Goal: Information Seeking & Learning: Check status

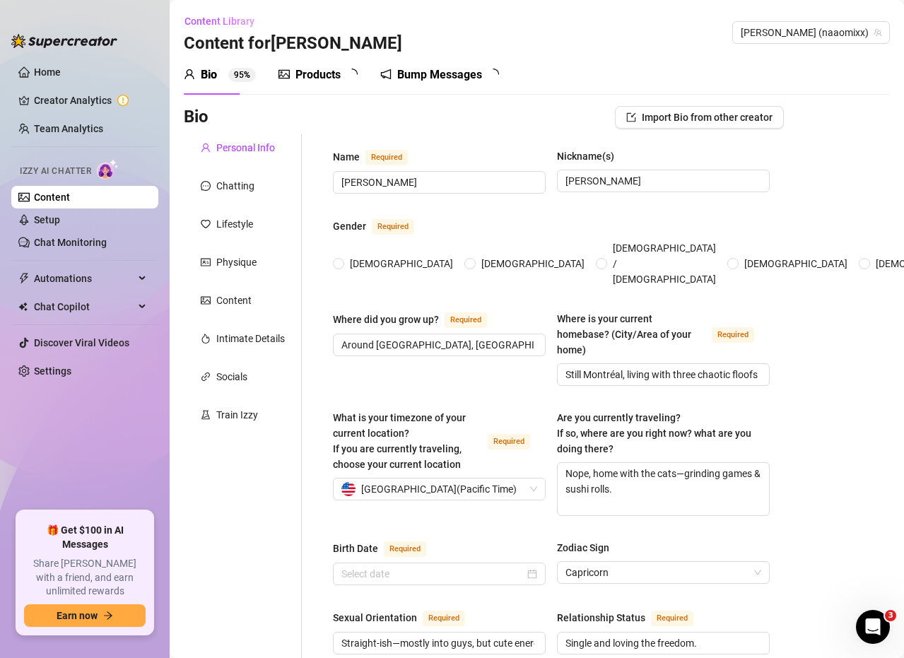
radio input "true"
type input "[DATE]"
click at [92, 132] on link "Team Analytics" at bounding box center [68, 128] width 69 height 11
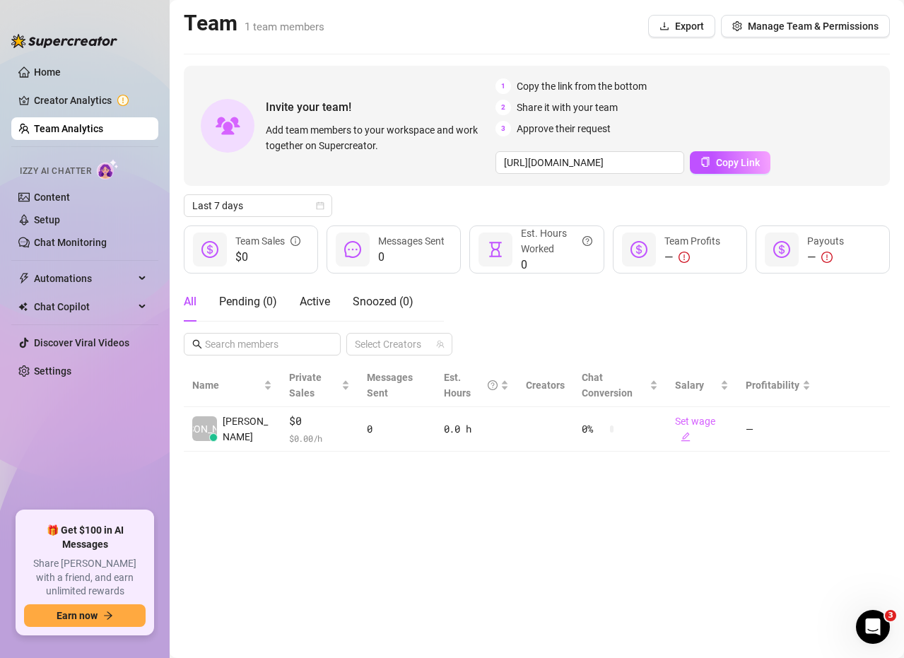
click at [747, 323] on div "All Pending ( 0 ) Active Snoozed ( 0 ) Select Creators" at bounding box center [537, 319] width 706 height 74
click at [107, 241] on link "Chat Monitoring" at bounding box center [70, 242] width 73 height 11
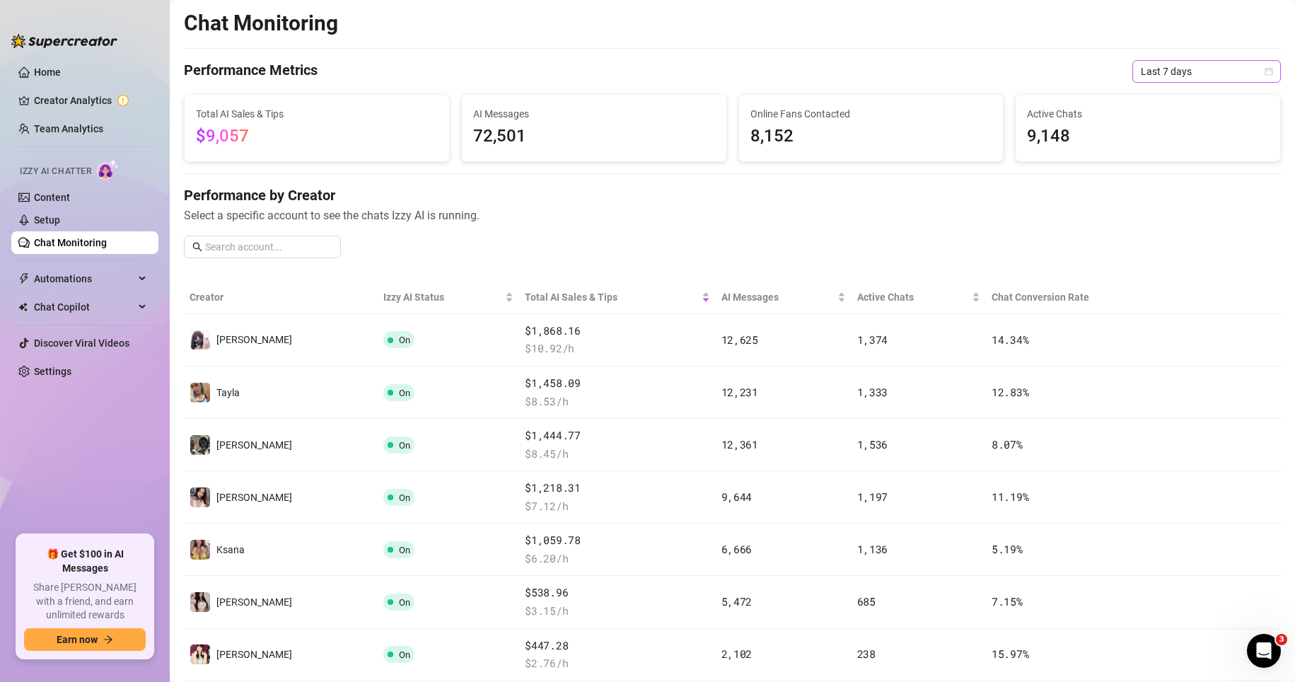
click at [904, 76] on span "Last 7 days" at bounding box center [1207, 71] width 132 height 21
click at [904, 185] on div "Custom date" at bounding box center [1194, 190] width 126 height 16
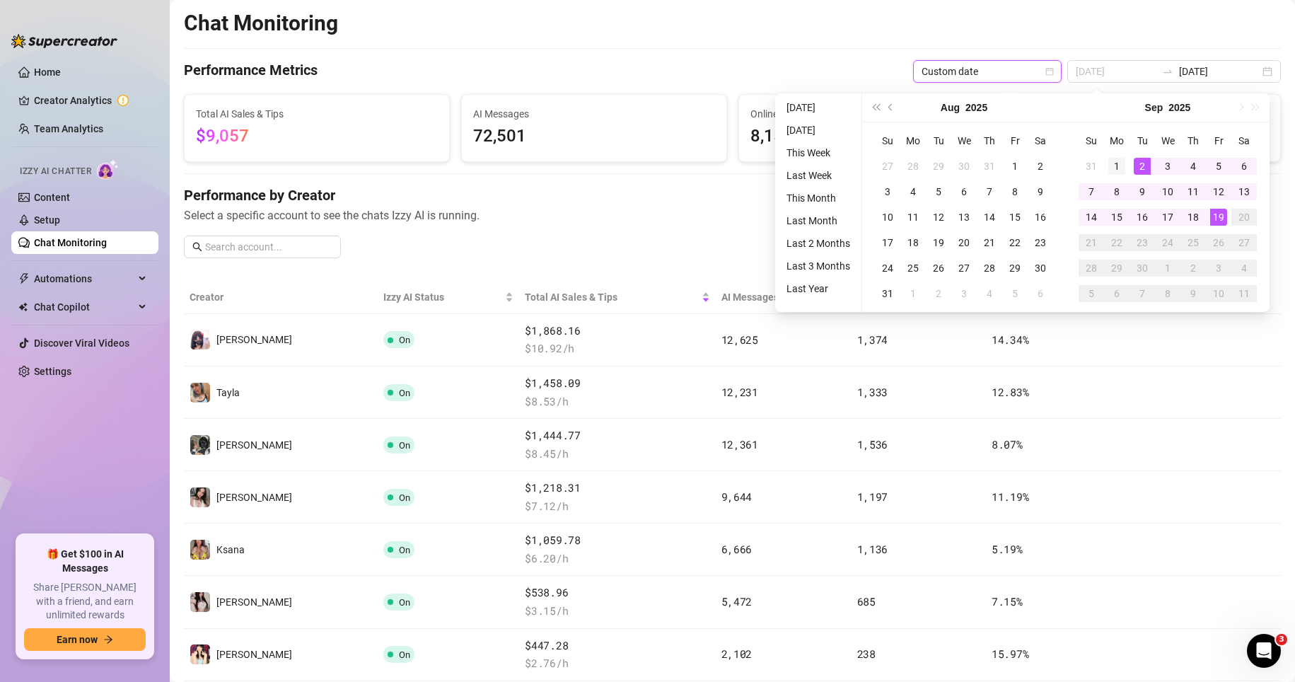
type input "[DATE]"
click at [904, 165] on div "1" at bounding box center [1116, 166] width 17 height 17
type input "[DATE]"
click at [904, 216] on div "19" at bounding box center [1218, 217] width 17 height 17
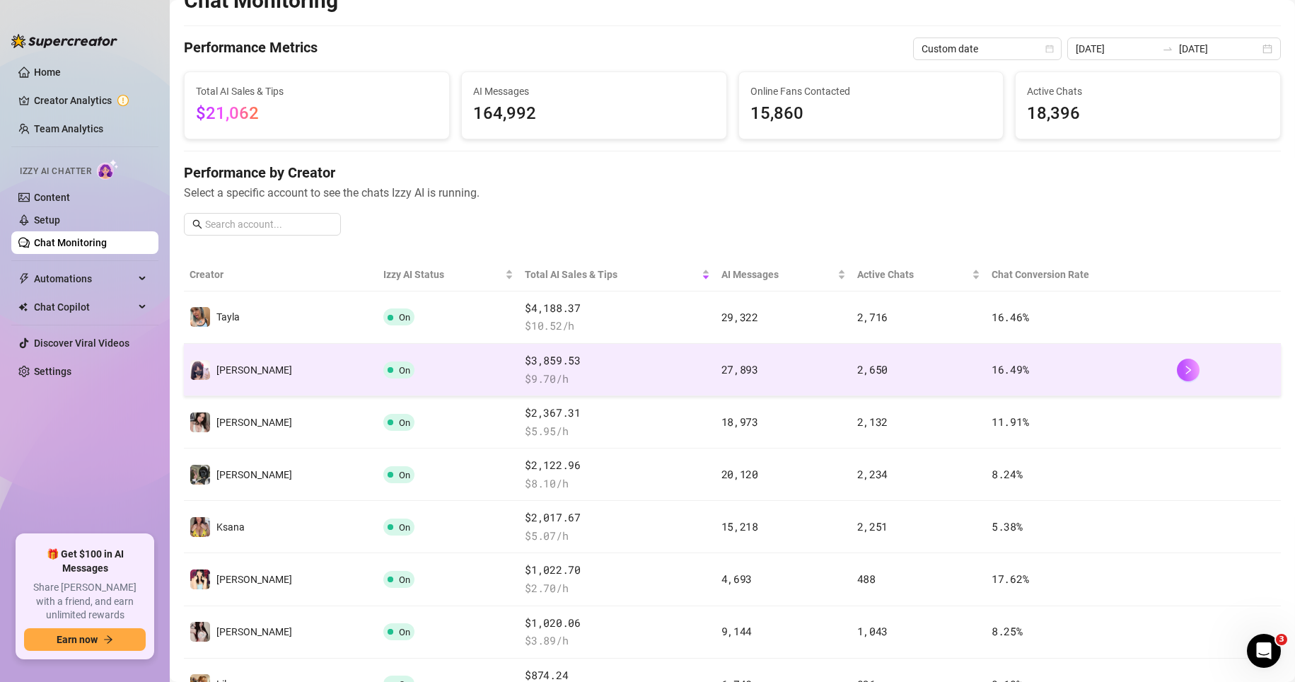
scroll to position [71, 0]
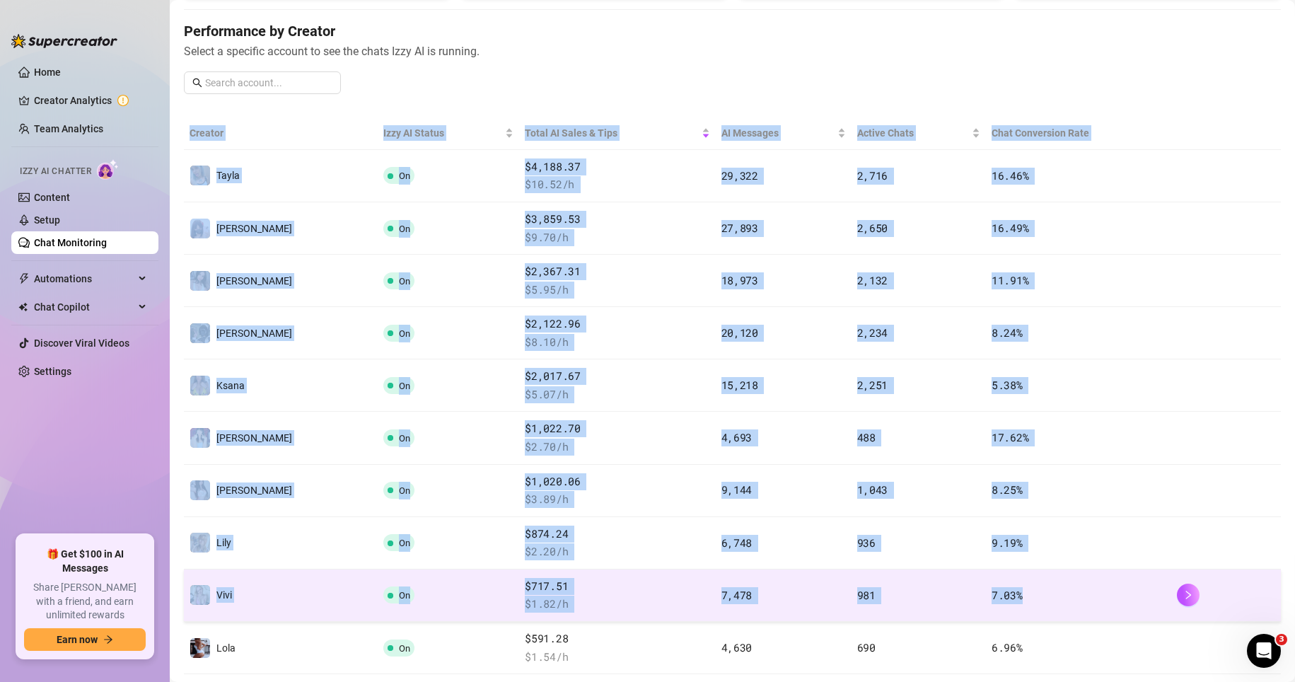
drag, startPoint x: 181, startPoint y: 221, endPoint x: 1044, endPoint y: 601, distance: 942.6
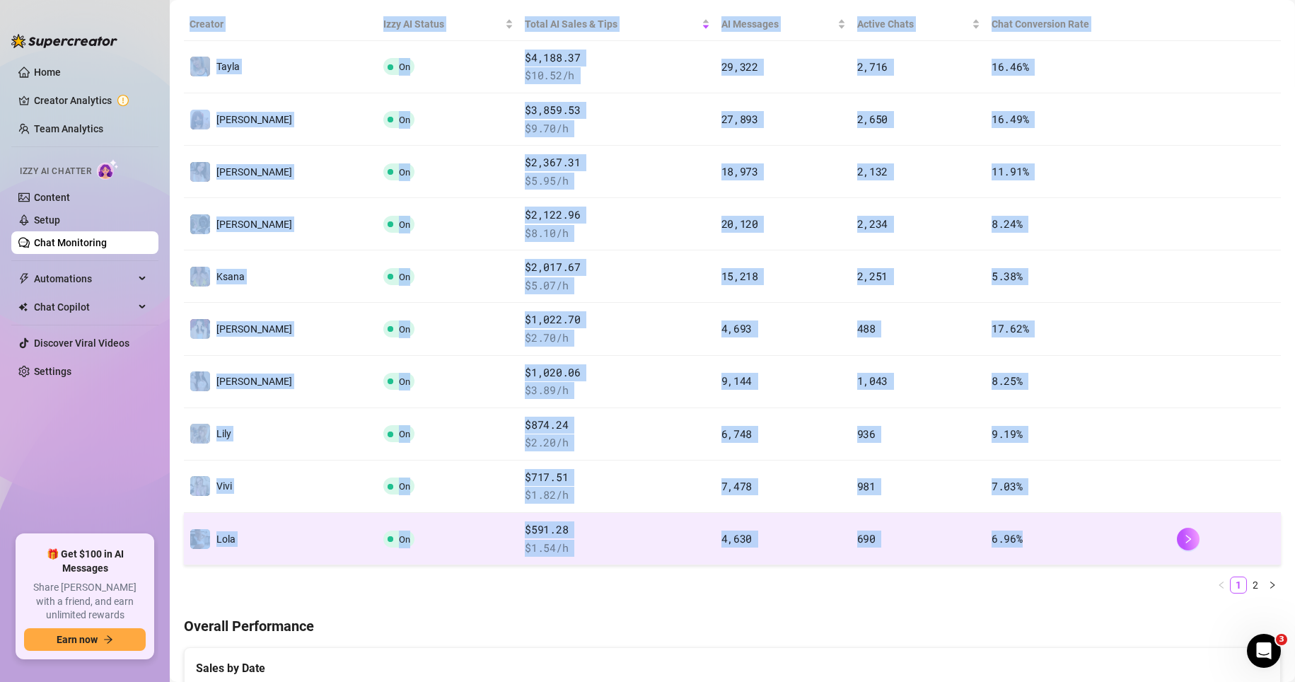
scroll to position [283, 0]
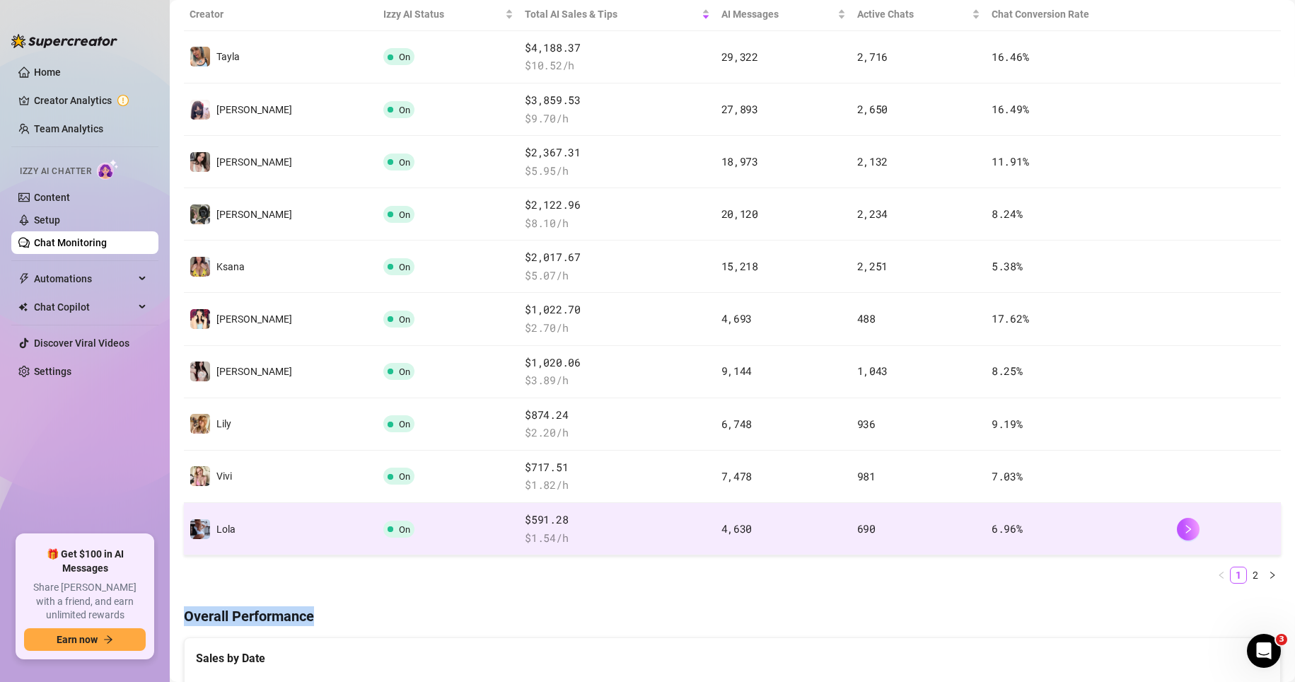
drag, startPoint x: 1044, startPoint y: 601, endPoint x: 1032, endPoint y: 544, distance: 58.5
click at [904, 544] on div "Chat Monitoring Performance Metrics Custom date [DATE] [DATE] Total AI Sales & …" at bounding box center [732, 595] width 1097 height 1737
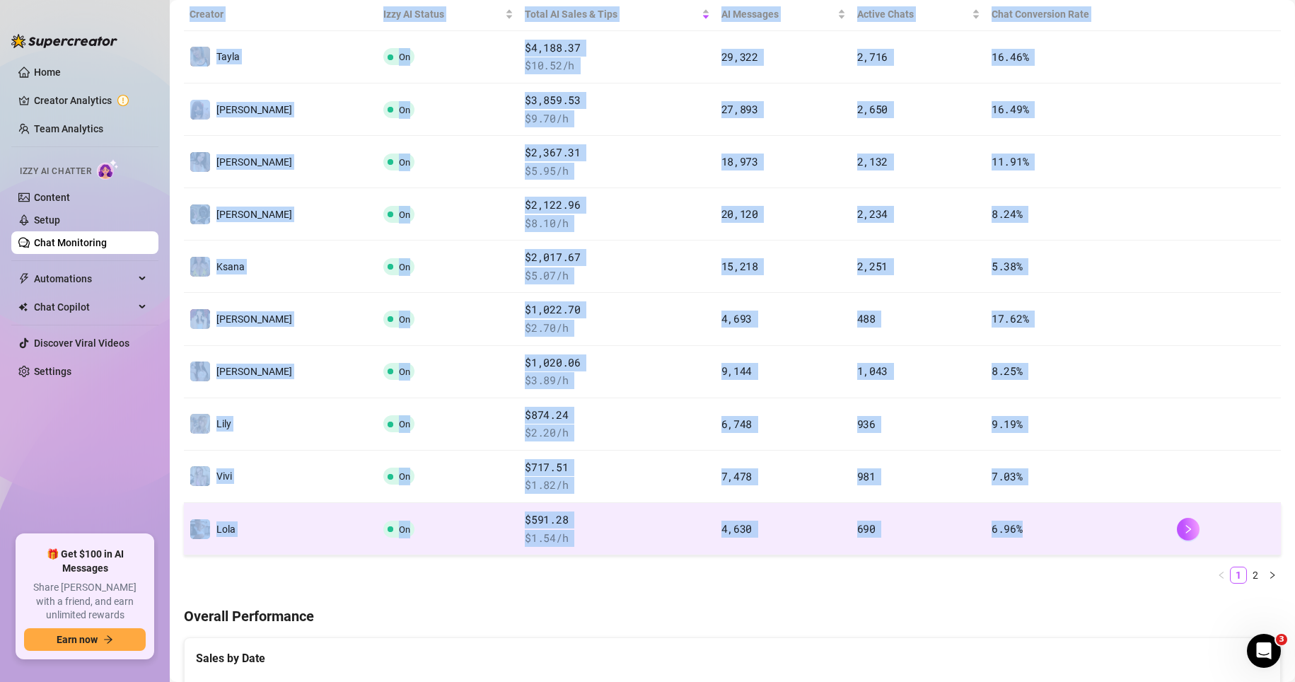
drag, startPoint x: 187, startPoint y: 152, endPoint x: 1011, endPoint y: 528, distance: 905.7
click at [904, 528] on table "Creator Izzy AI Status Total AI Sales & Tips AI Messages Active Chats Chat Conv…" at bounding box center [732, 276] width 1097 height 557
copy table "Creator Izzy AI Status Total AI Sales & Tips AI Messages Active Chats Chat Conv…"
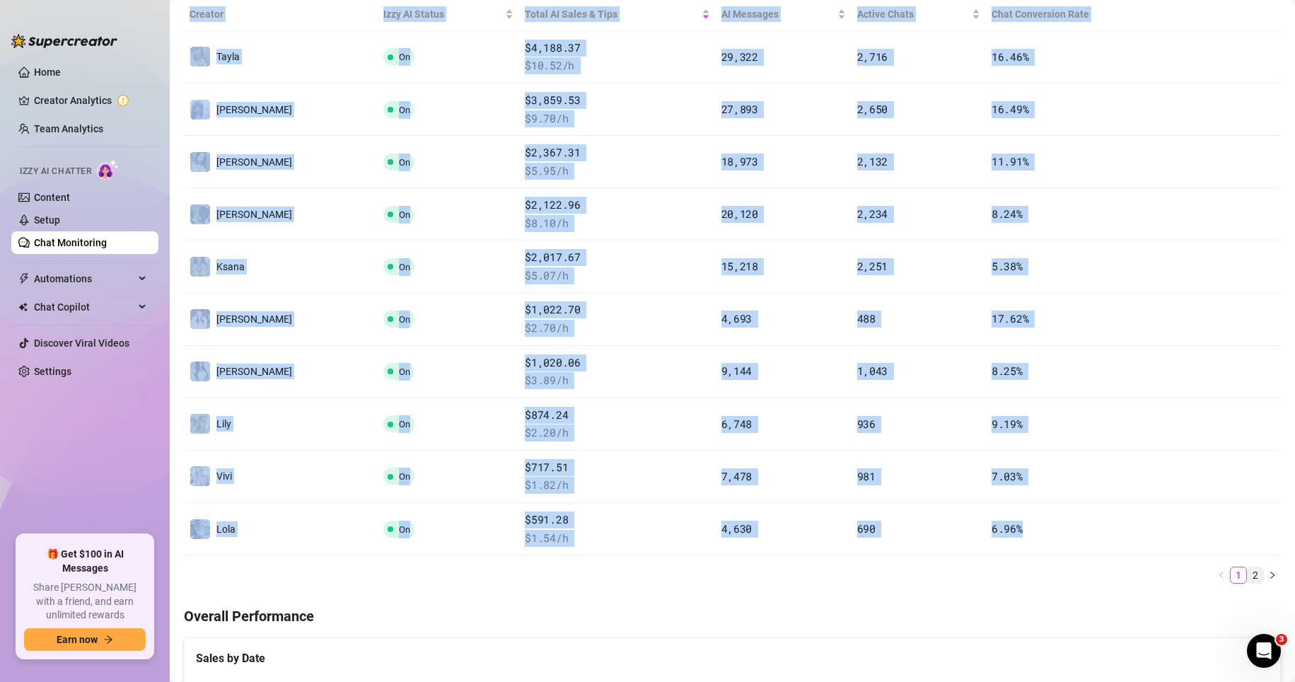
click at [904, 574] on link "2" at bounding box center [1255, 575] width 16 height 16
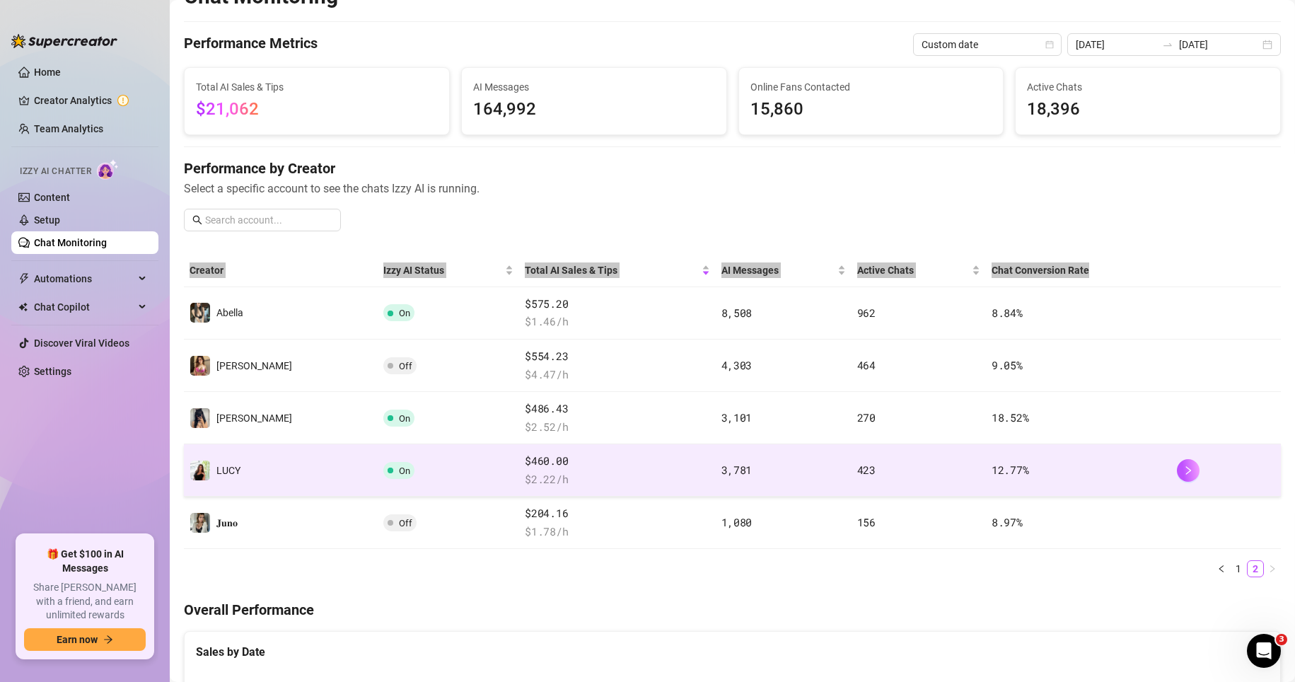
scroll to position [0, 0]
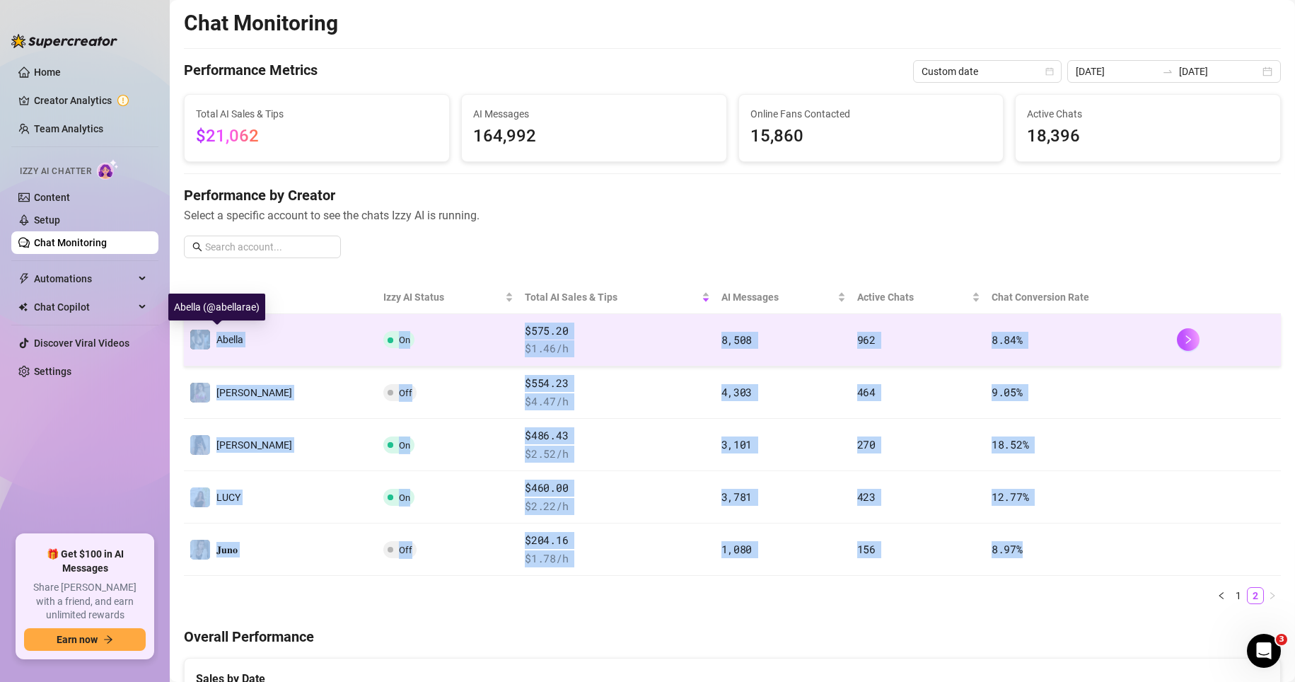
drag, startPoint x: 1020, startPoint y: 550, endPoint x: 196, endPoint y: 342, distance: 850.4
click at [196, 342] on tbody "Abella On $575.20 $ 1.46 /h 8,508 962 8.84 % [PERSON_NAME] Off $554.23 $ 4.47 /…" at bounding box center [732, 445] width 1097 height 262
copy tbody "Abella On $575.20 $ 1.46 /h 8,508 962 8.84 % [PERSON_NAME] Off $554.23 $ 4.47 /…"
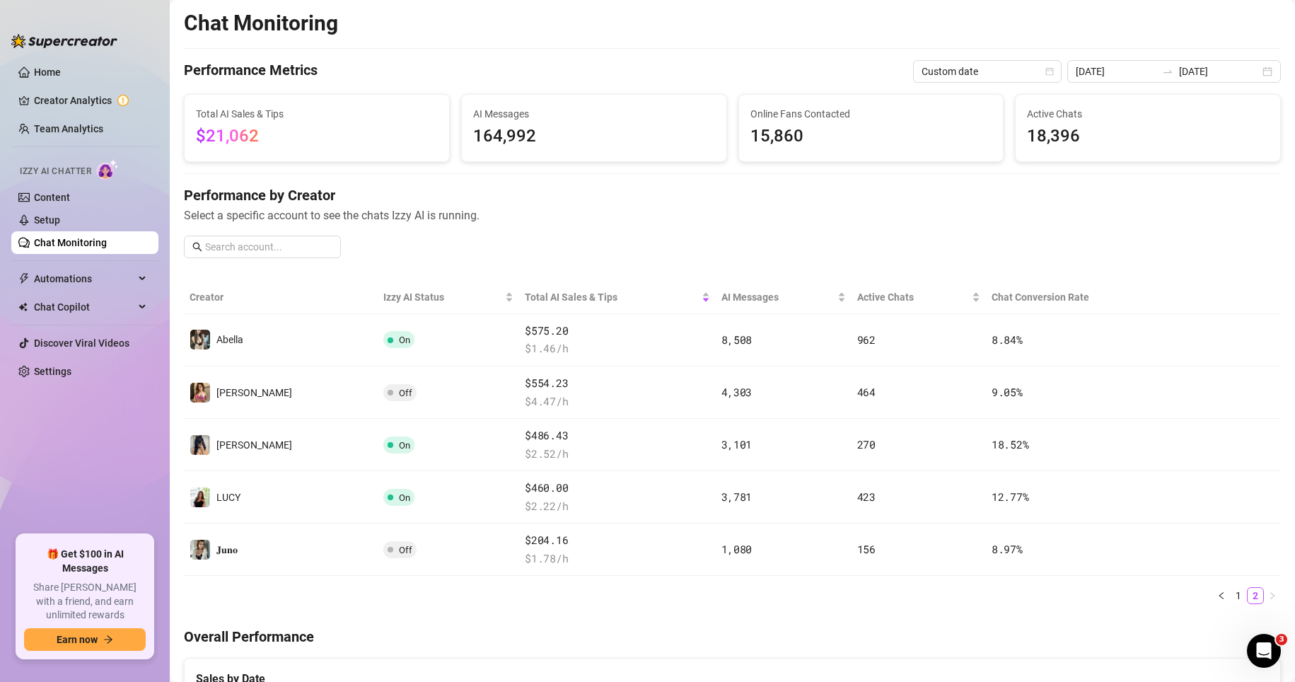
click at [904, 629] on h4 "Overall Performance" at bounding box center [732, 637] width 1097 height 20
click at [904, 594] on link "1" at bounding box center [1238, 596] width 16 height 16
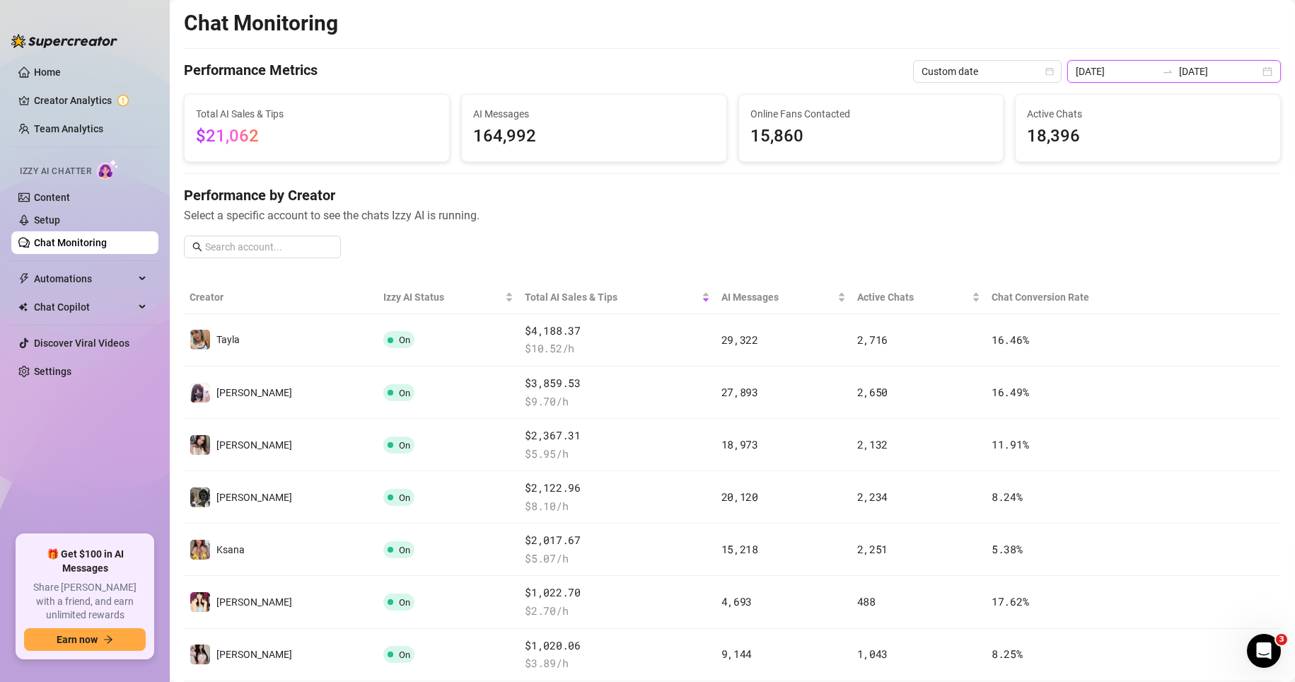
click at [904, 69] on input "[DATE]" at bounding box center [1116, 72] width 81 height 16
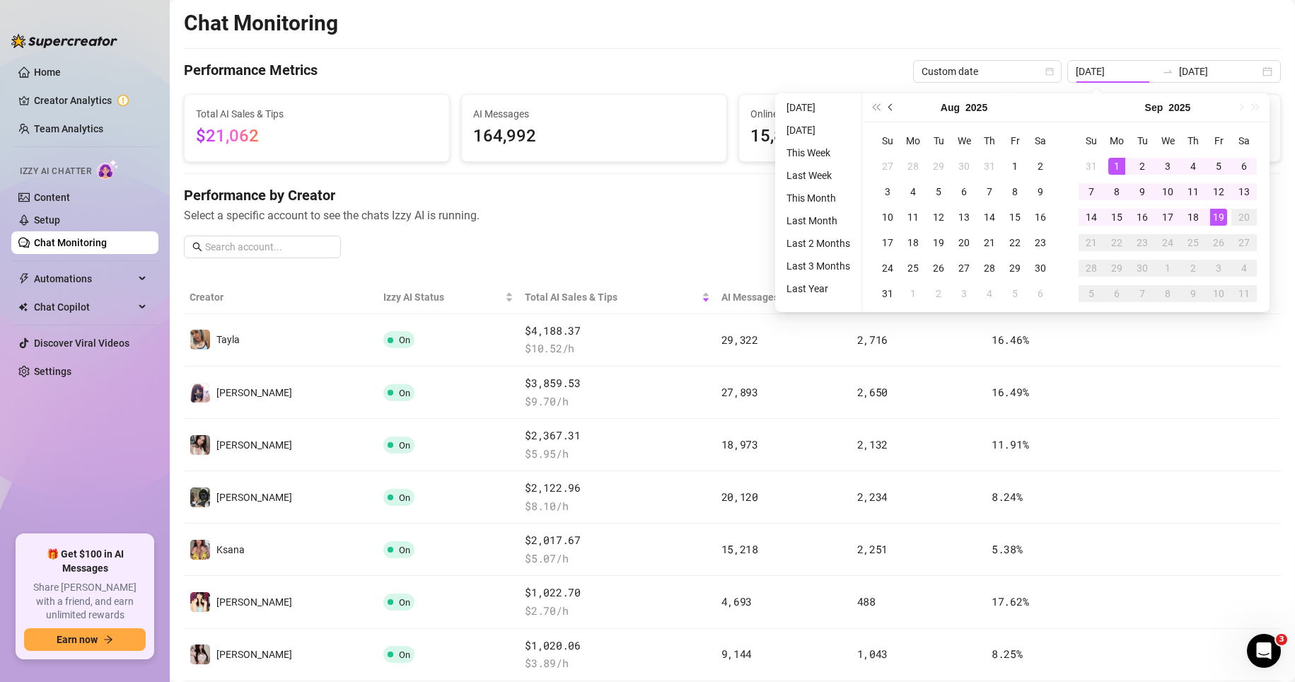
click at [894, 108] on button "Previous month (PageUp)" at bounding box center [891, 107] width 16 height 28
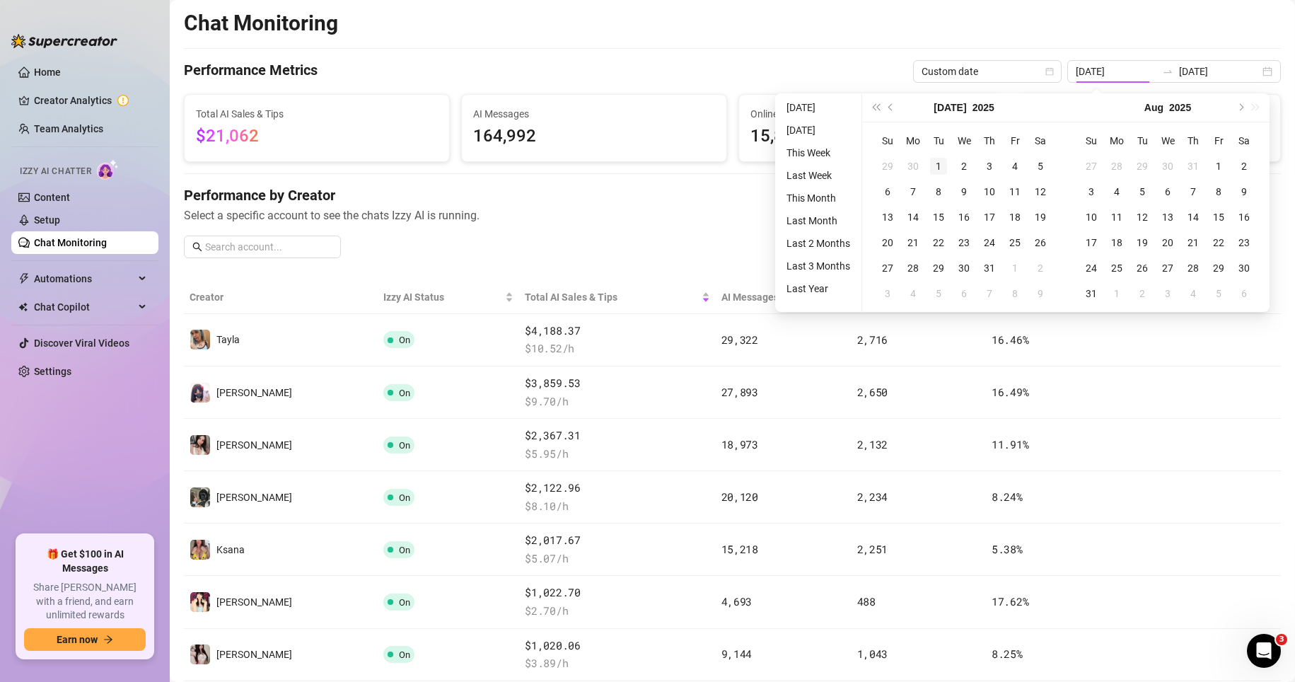
type input "[DATE]"
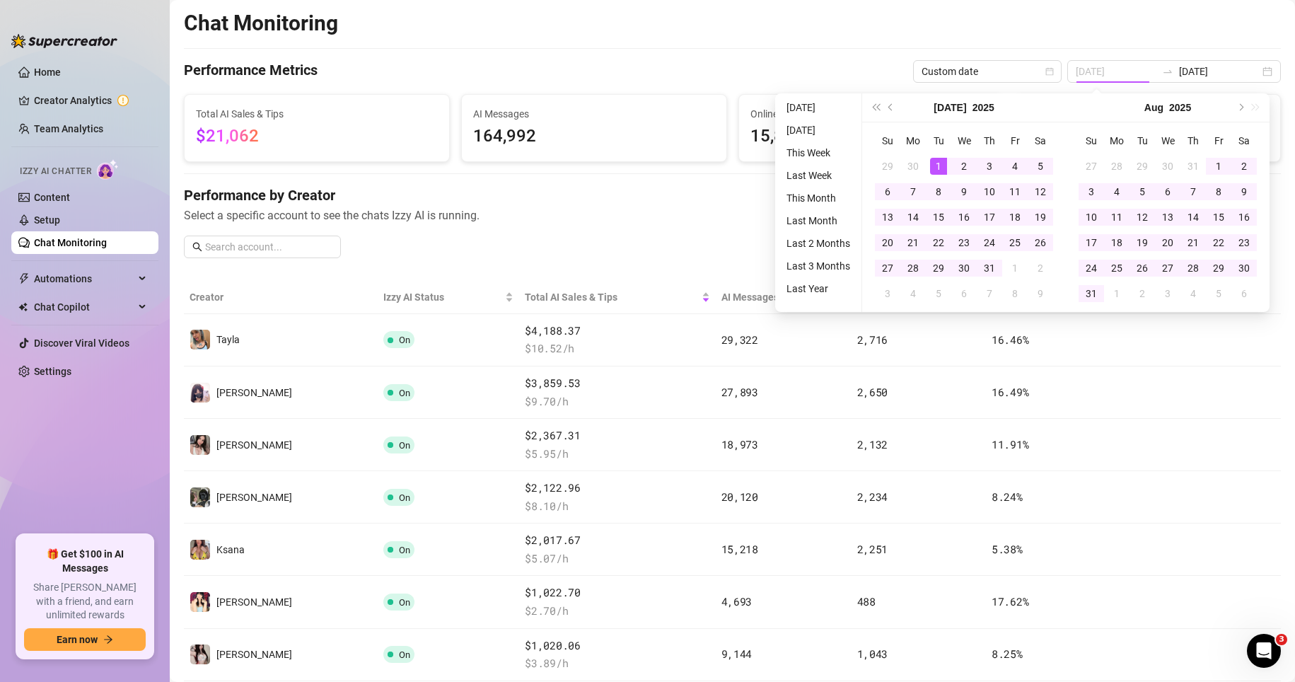
click at [904, 163] on div "1" at bounding box center [938, 166] width 17 height 17
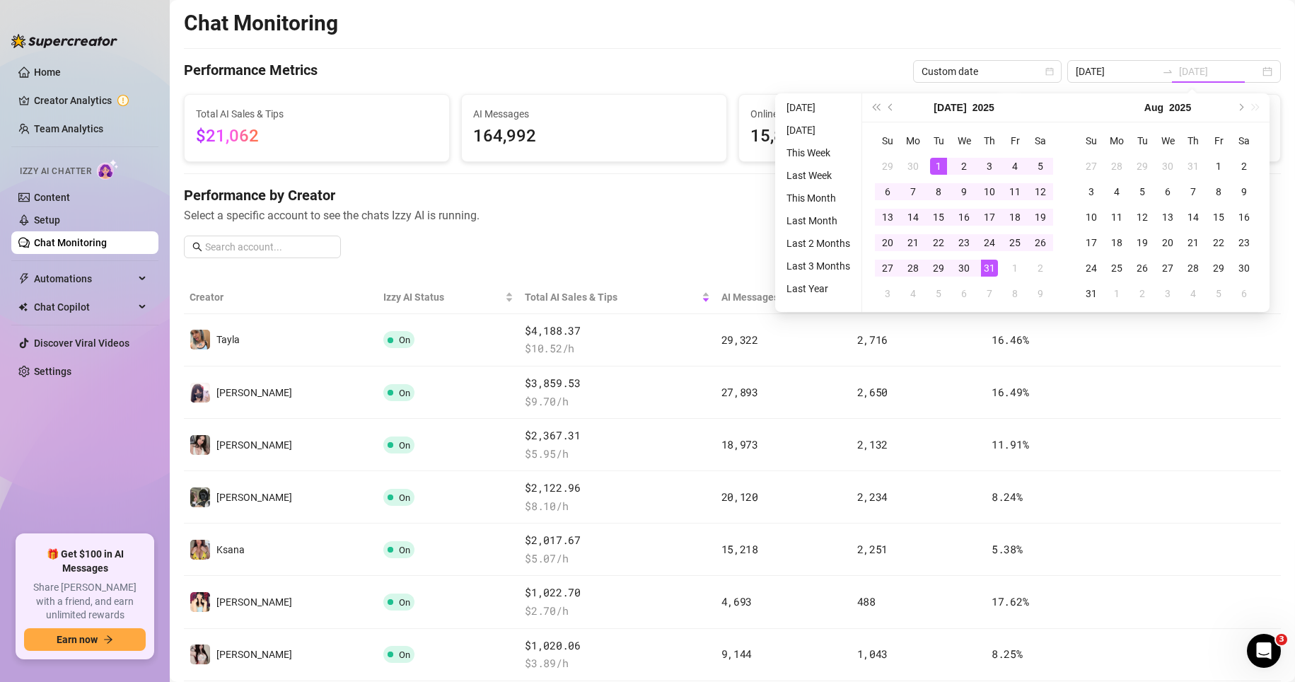
click at [904, 274] on div "31" at bounding box center [989, 268] width 17 height 17
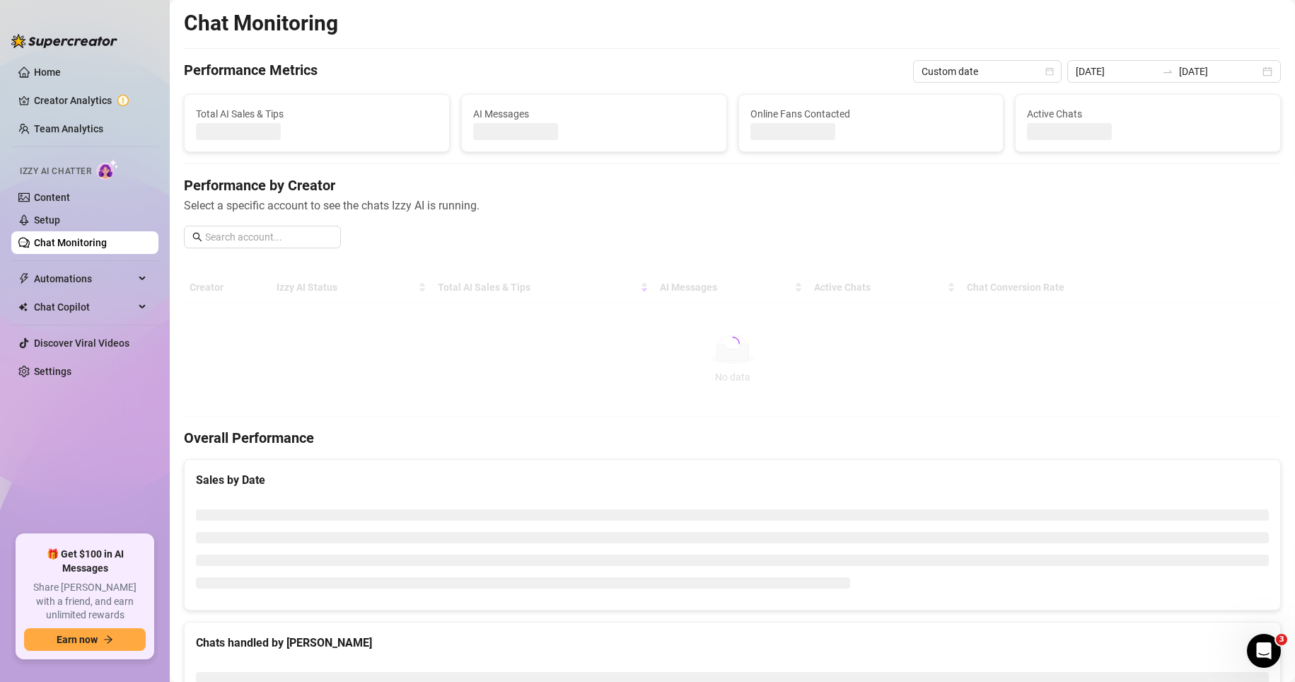
click at [730, 206] on span "Select a specific account to see the chats Izzy AI is running." at bounding box center [732, 206] width 1097 height 18
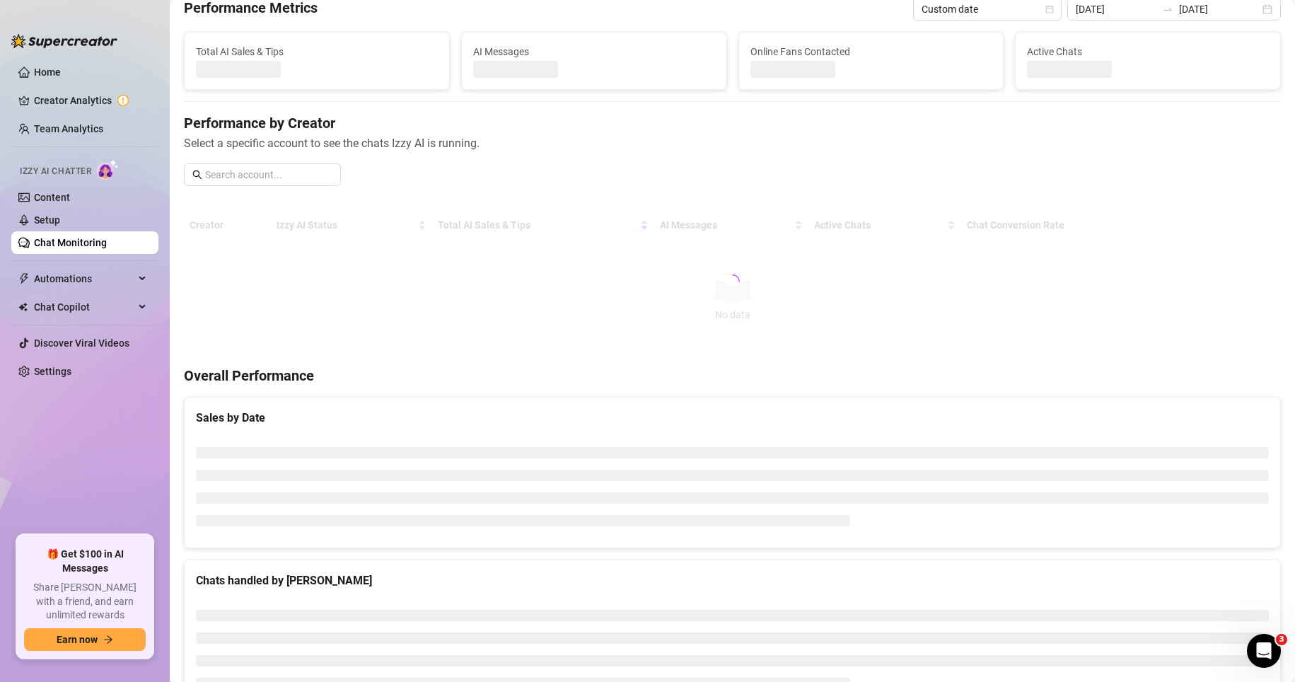
scroll to position [71, 0]
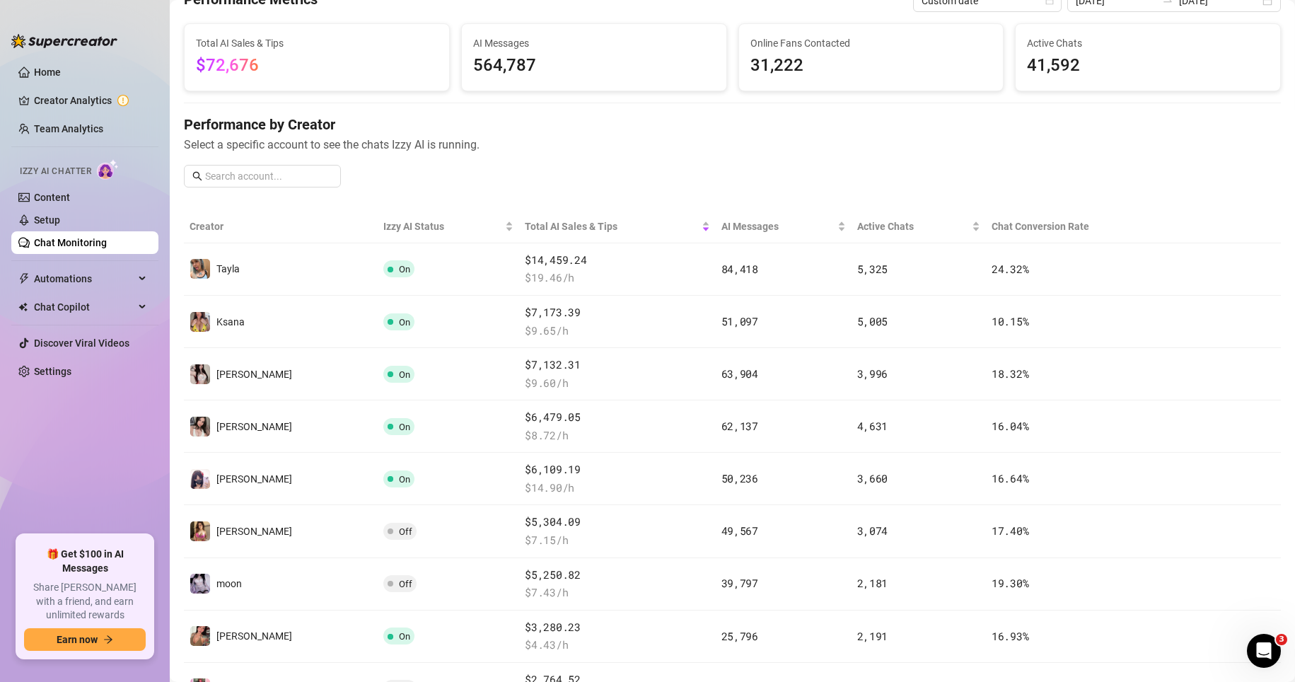
click at [904, 168] on div "Performance by Creator Select a specific account to see the chats Izzy AI is ru…" at bounding box center [732, 157] width 1097 height 84
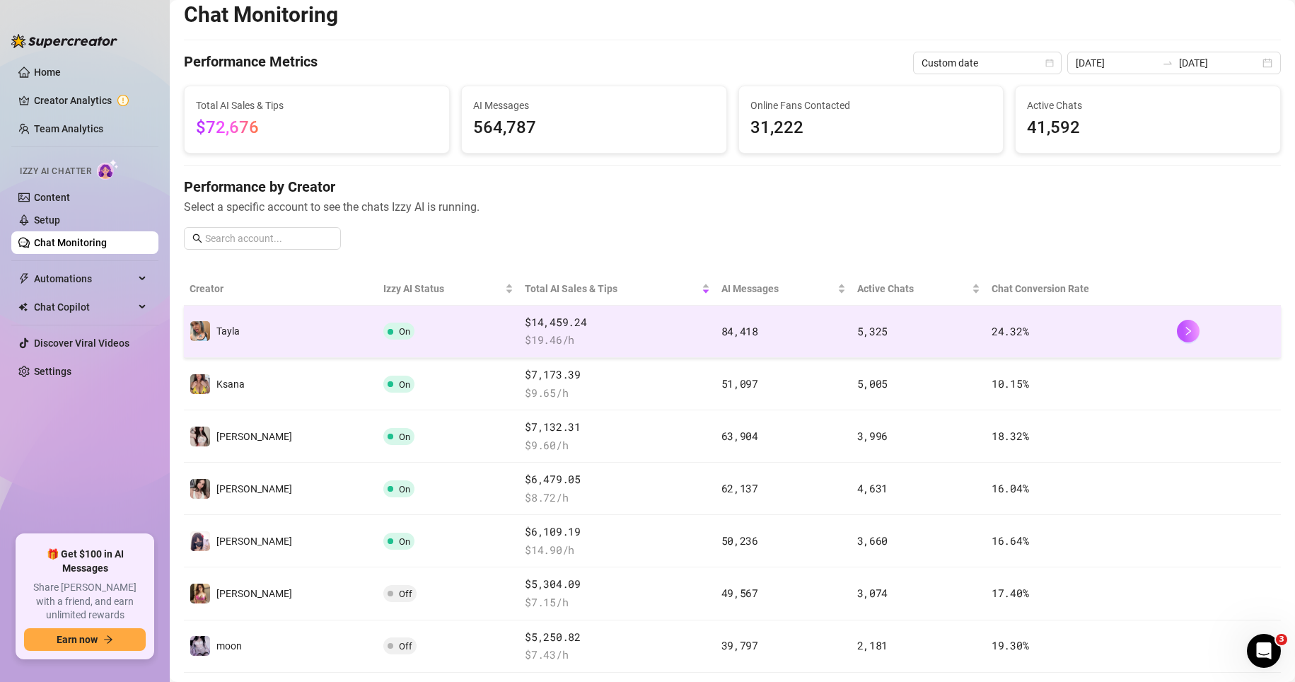
scroll to position [0, 0]
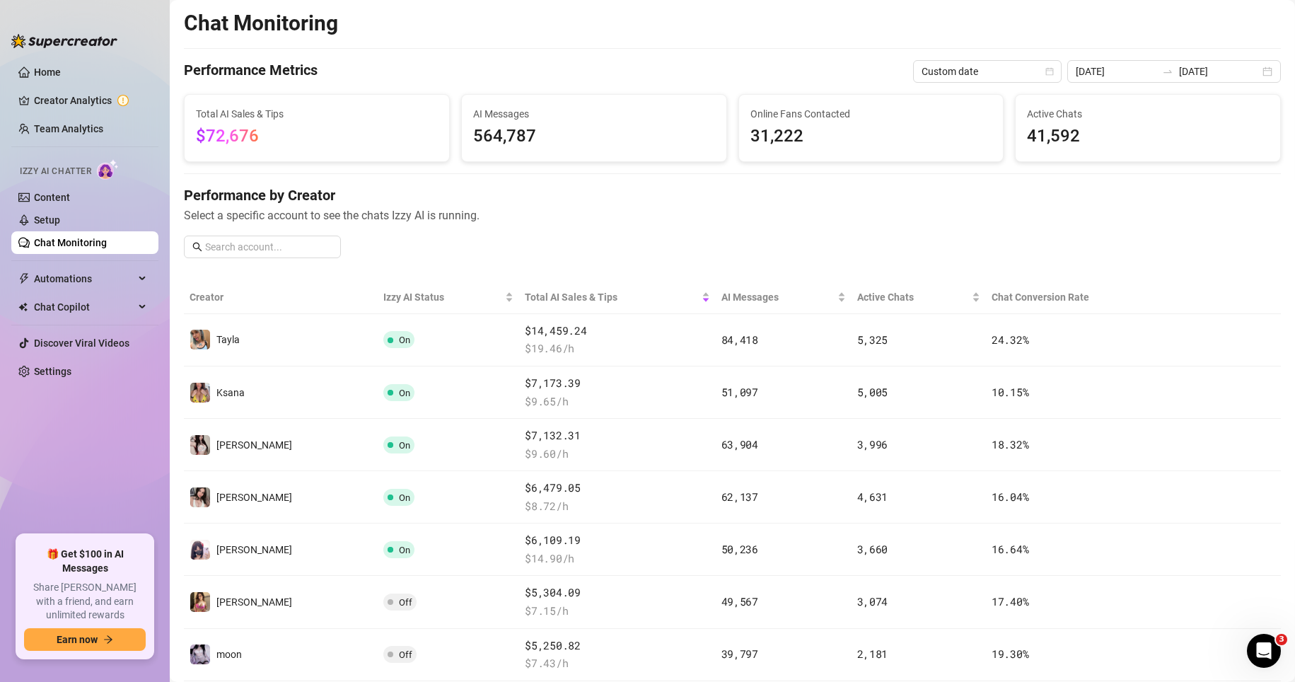
click at [904, 241] on div "Performance by Creator Select a specific account to see the chats Izzy AI is ru…" at bounding box center [732, 227] width 1097 height 84
click at [904, 65] on input "[DATE]" at bounding box center [1219, 72] width 81 height 16
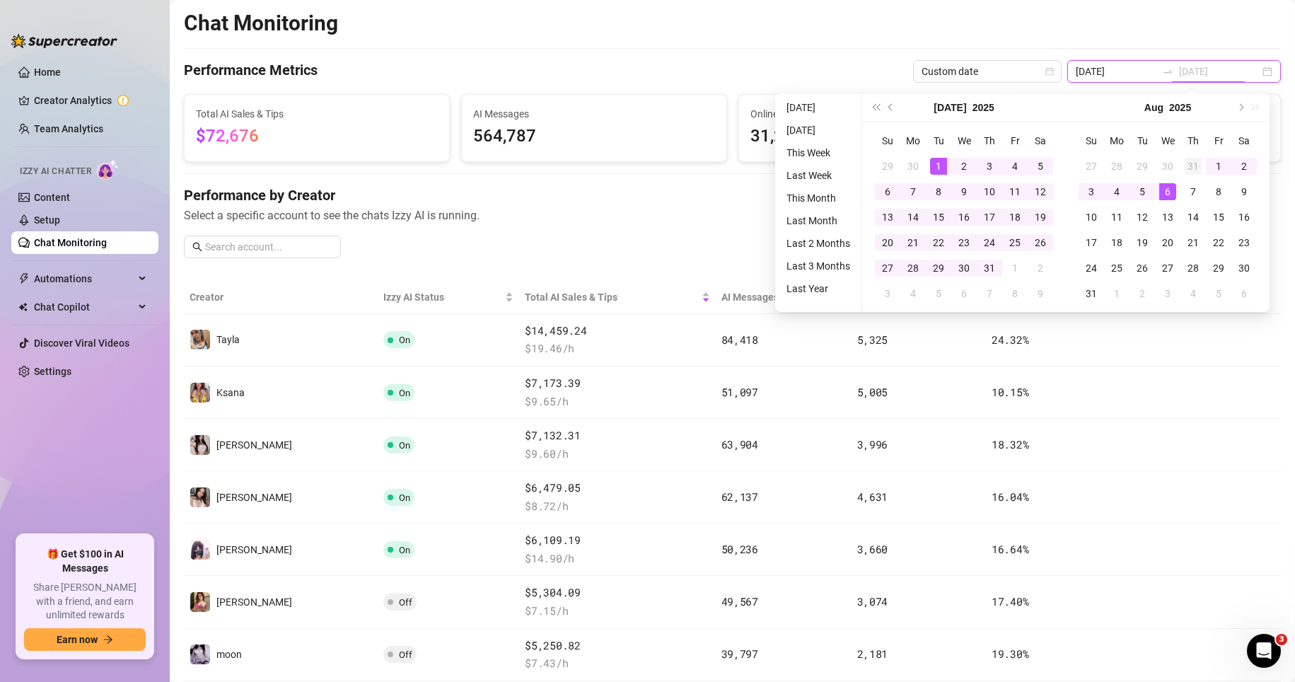
type input "[DATE]"
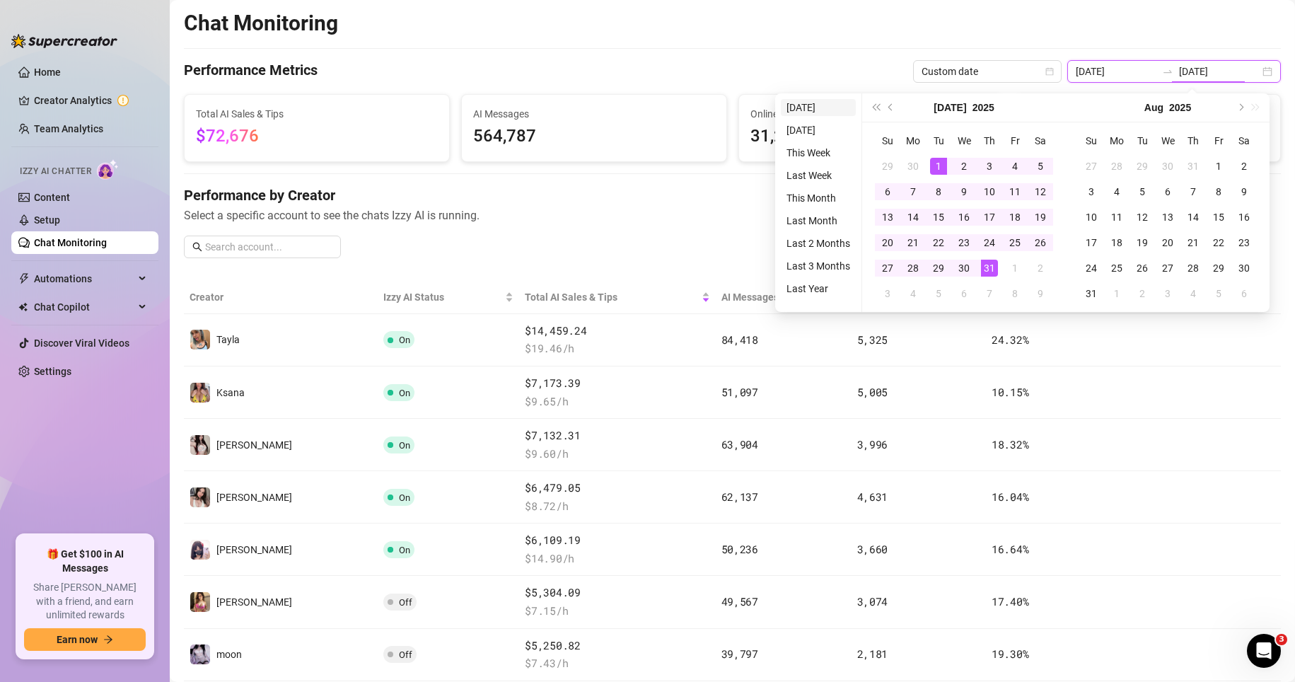
type input "[DATE]"
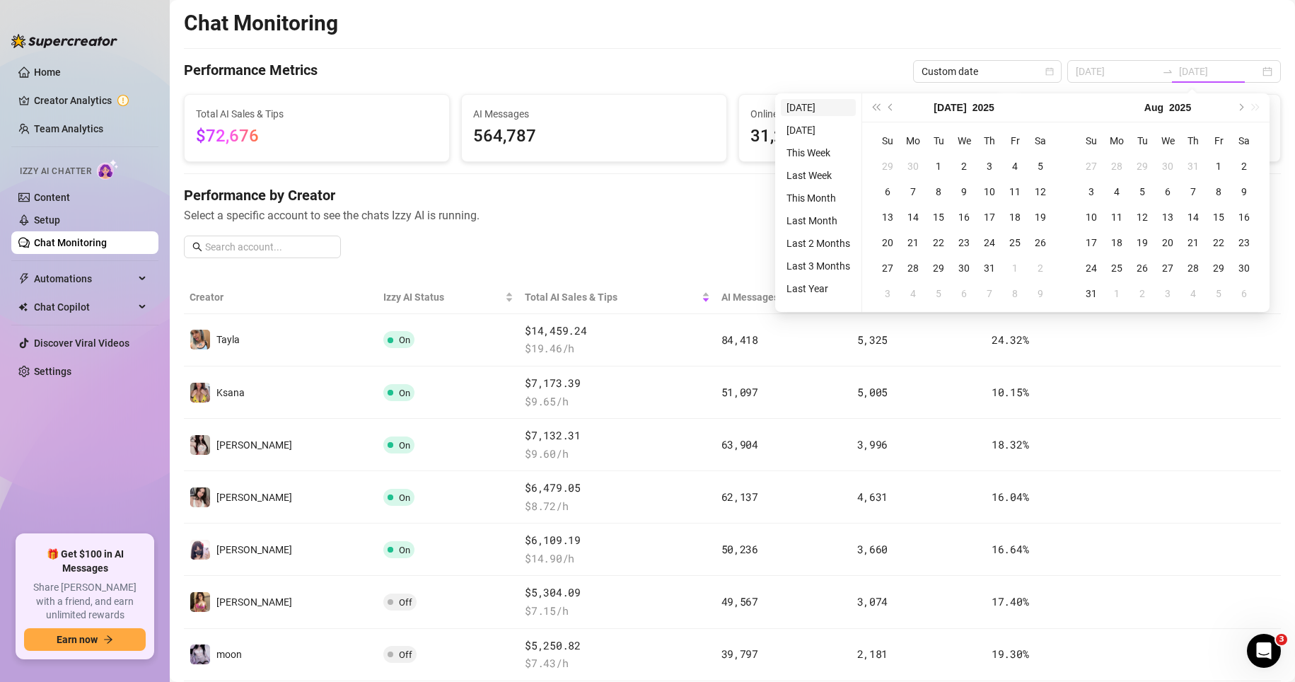
click at [818, 111] on li "[DATE]" at bounding box center [818, 107] width 75 height 17
